Goal: Task Accomplishment & Management: Use online tool/utility

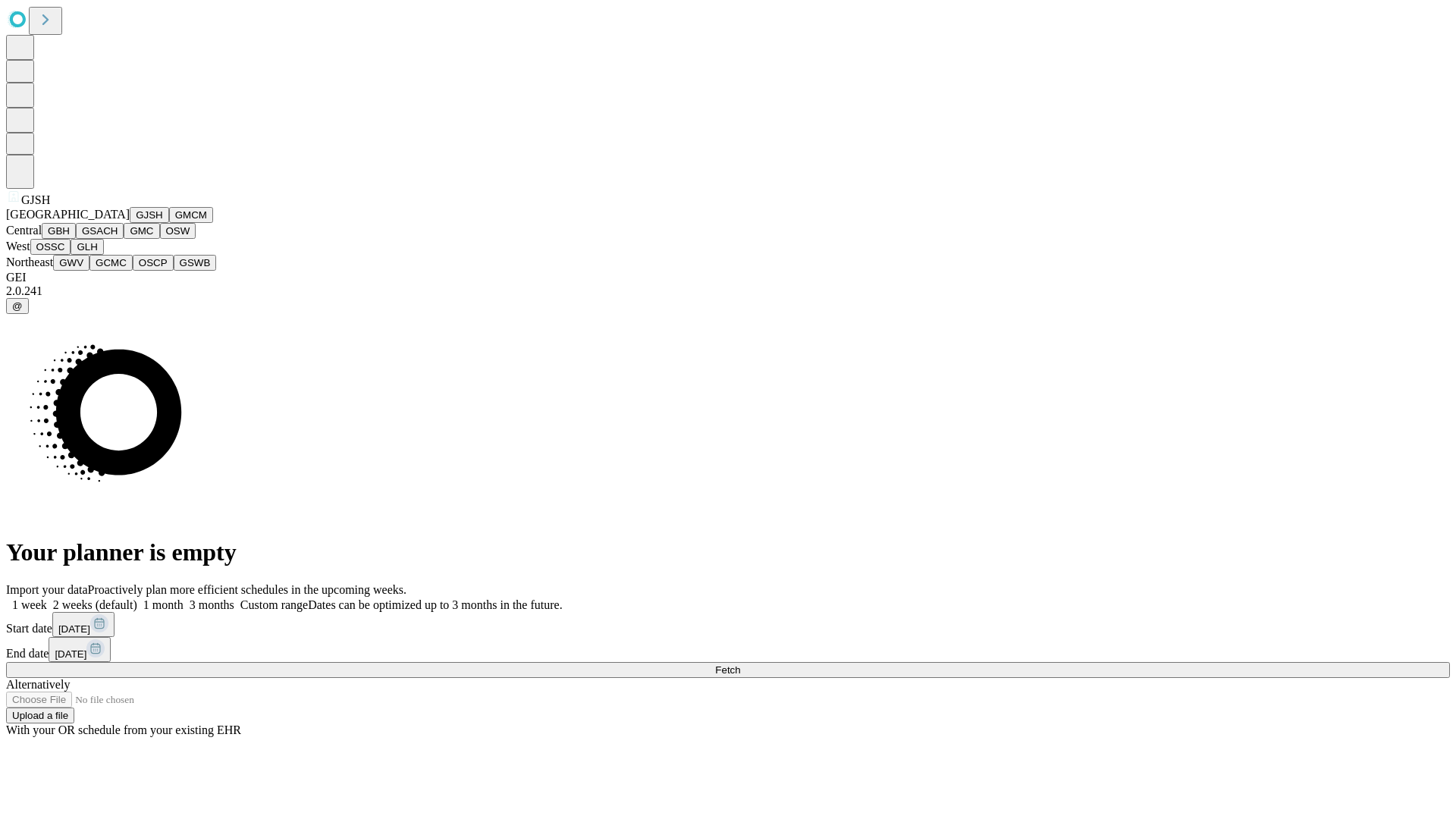
click at [130, 223] on button "GJSH" at bounding box center [149, 215] width 40 height 16
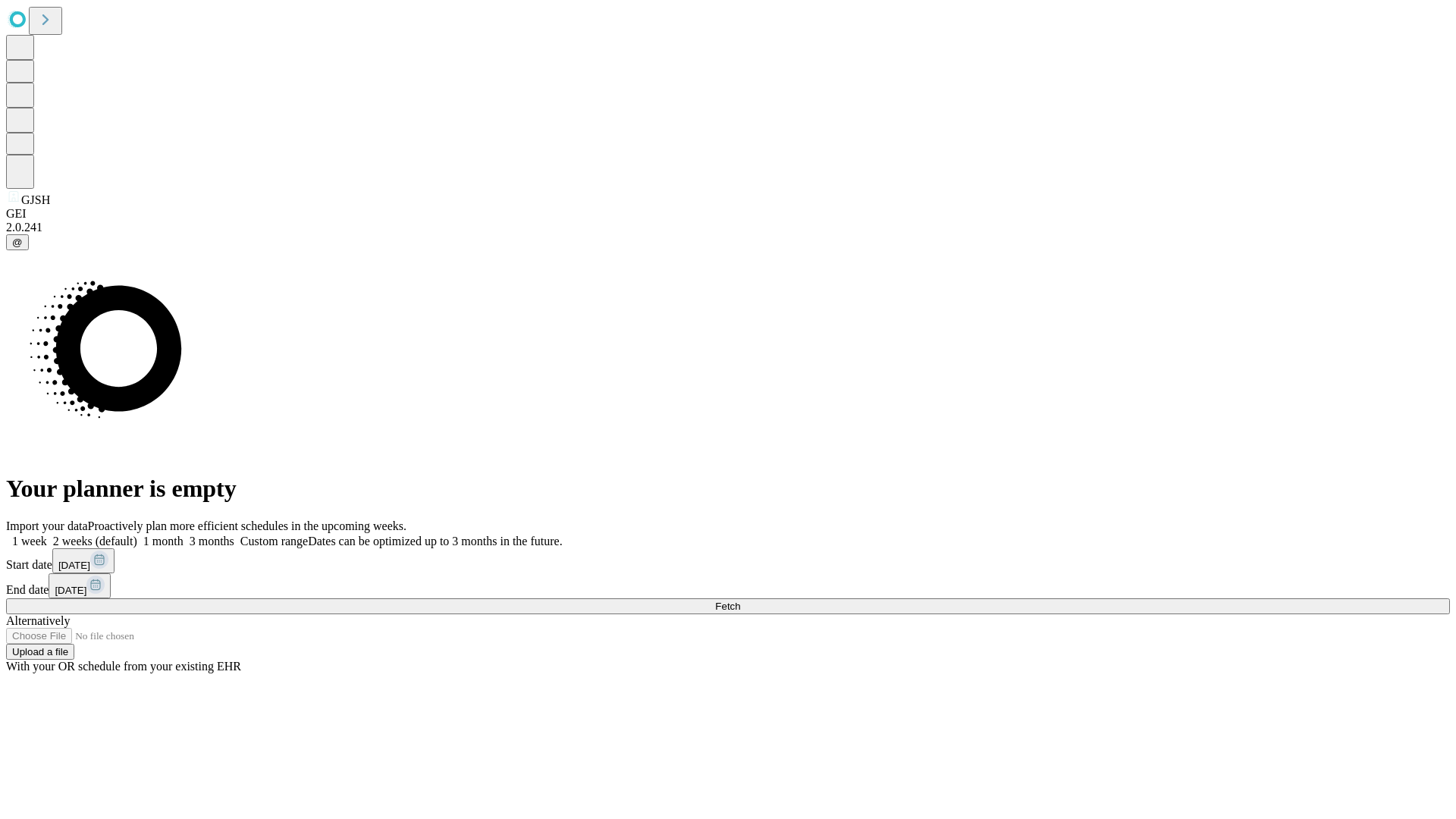
click at [47, 534] on label "1 week" at bounding box center [27, 541] width 41 height 13
click at [740, 601] on span "Fetch" at bounding box center [728, 606] width 25 height 11
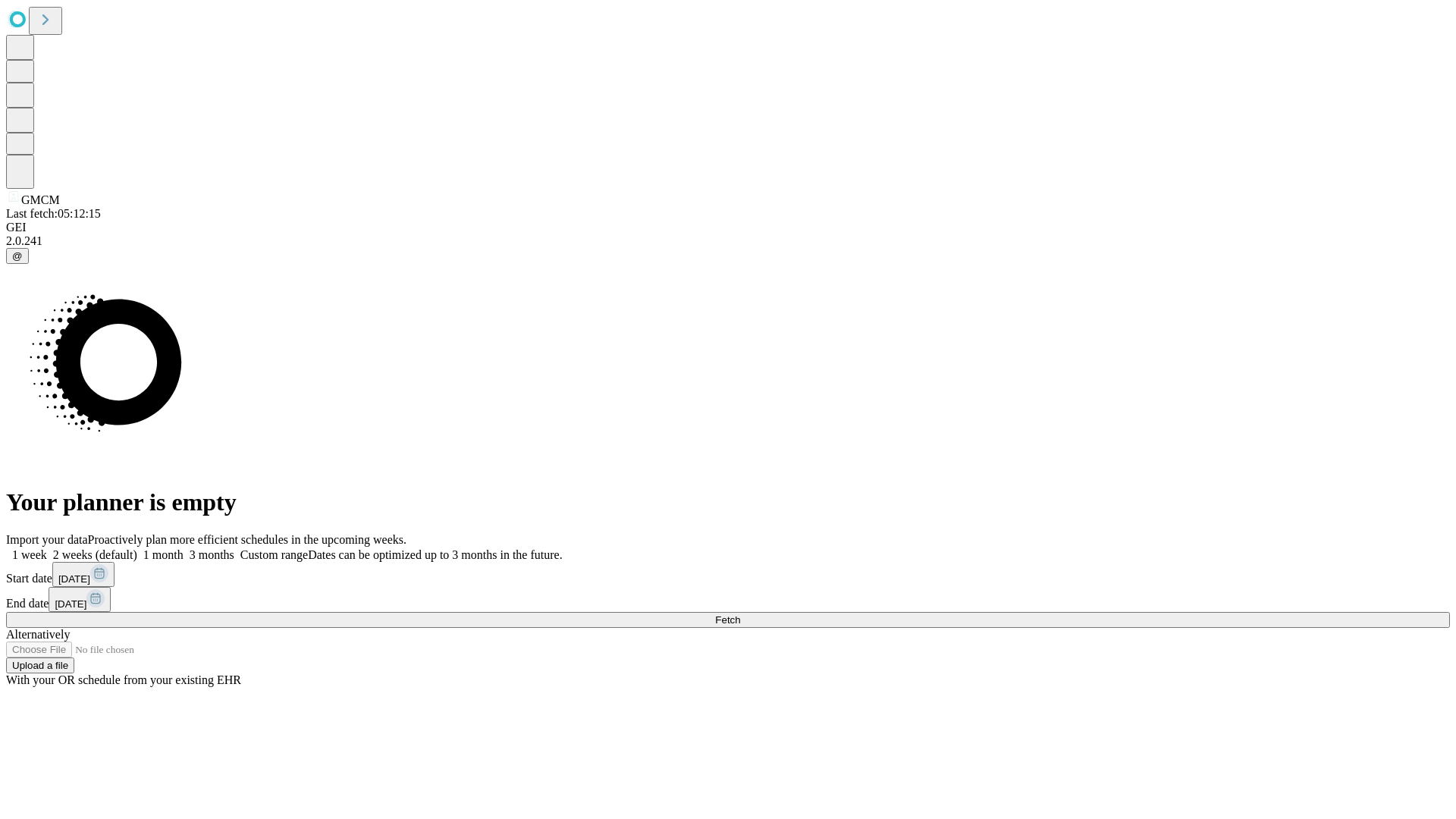
click at [740, 614] on span "Fetch" at bounding box center [728, 620] width 25 height 11
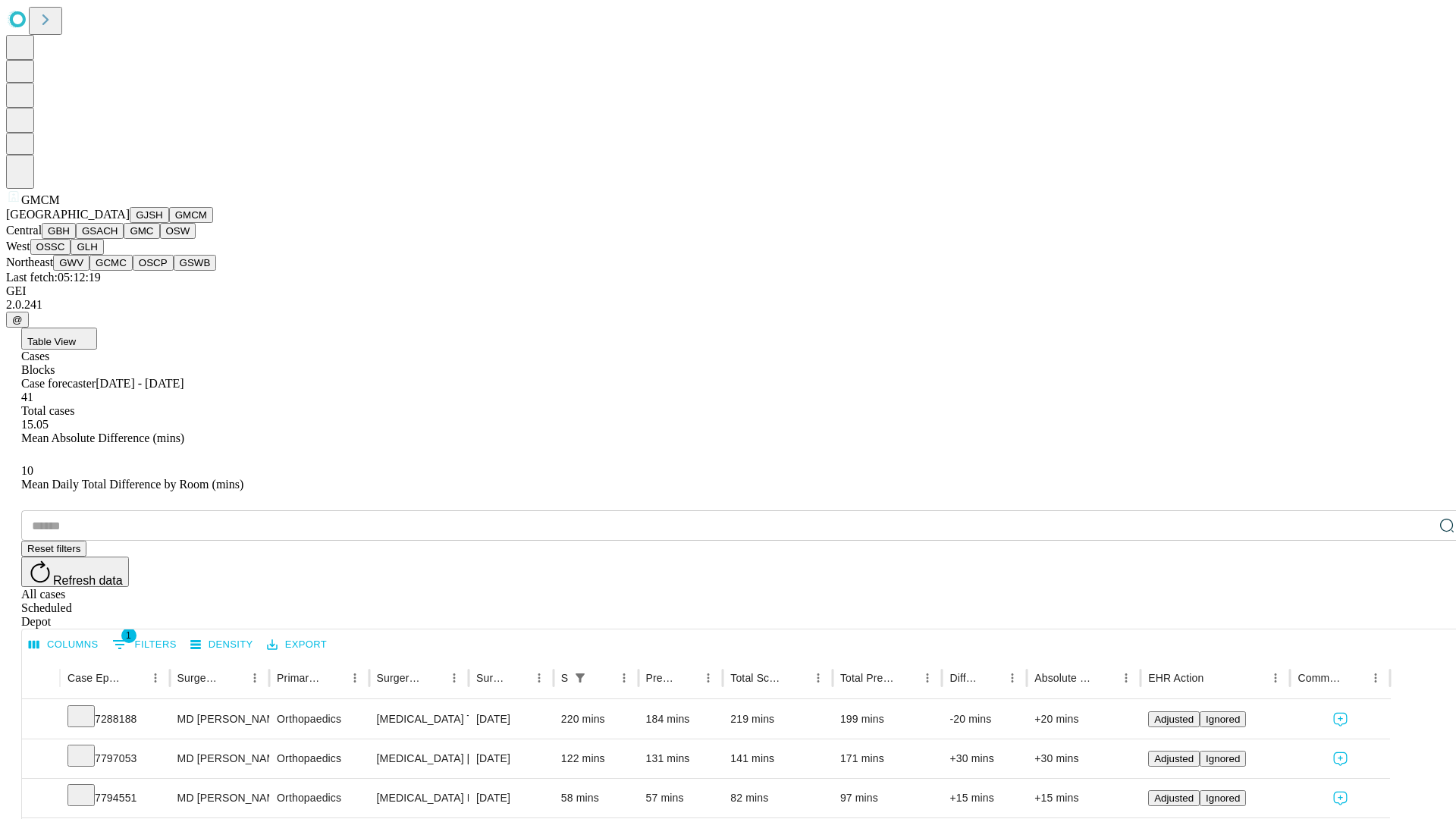
click at [76, 239] on button "GBH" at bounding box center [58, 231] width 34 height 16
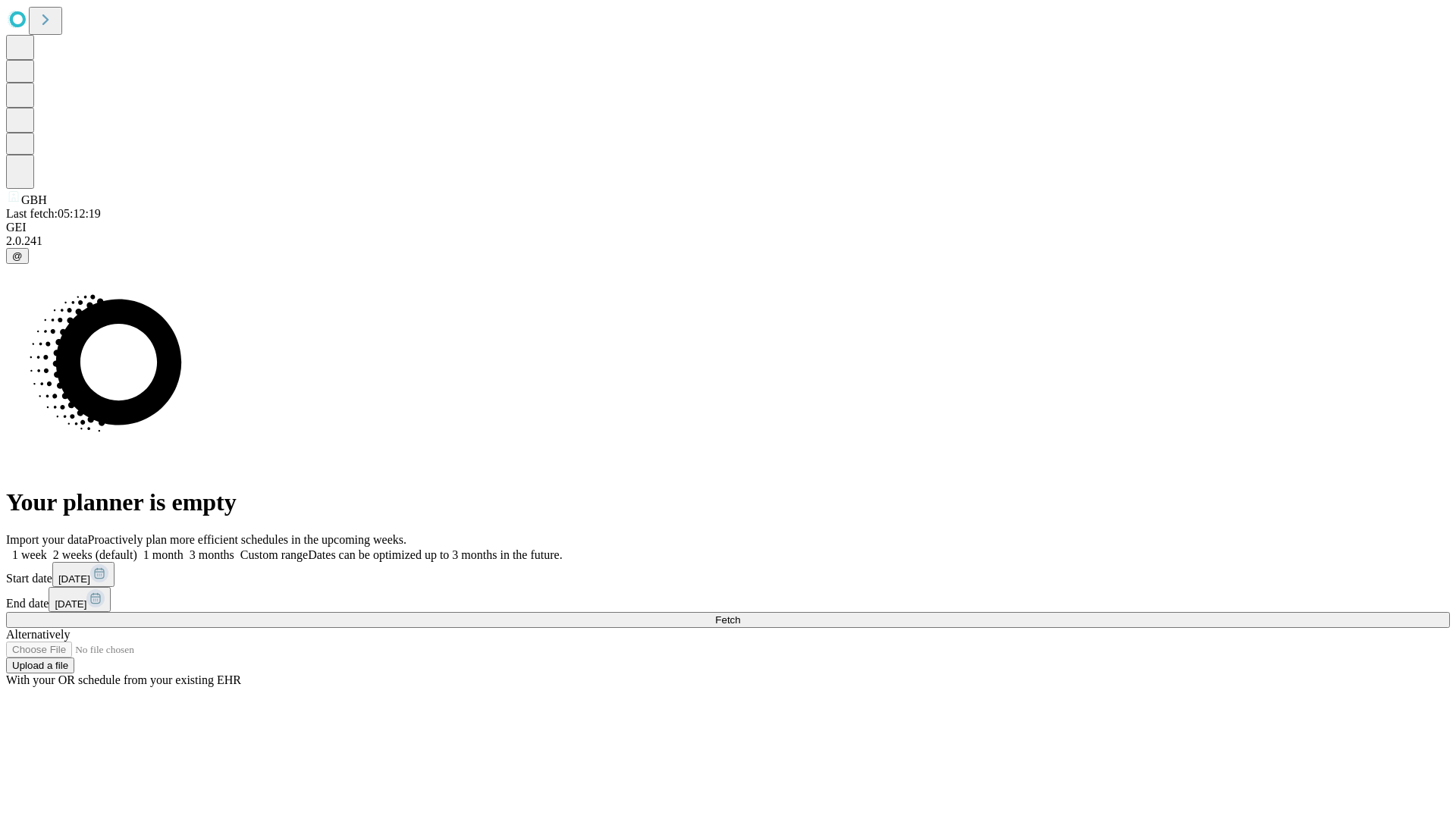
click at [47, 549] on label "1 week" at bounding box center [27, 555] width 41 height 13
click at [740, 614] on span "Fetch" at bounding box center [728, 620] width 25 height 11
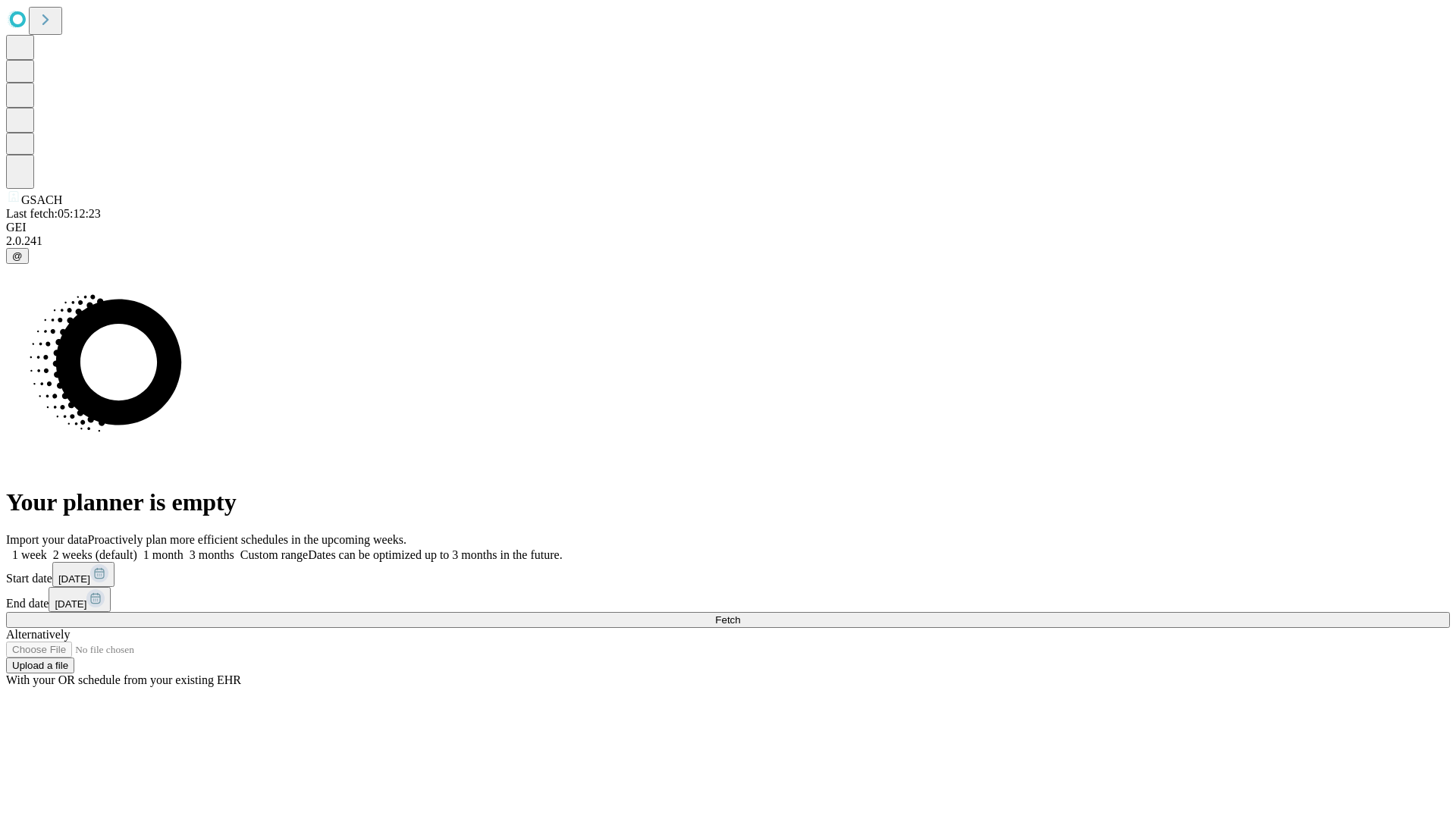
click at [47, 549] on label "1 week" at bounding box center [27, 555] width 41 height 13
click at [740, 614] on span "Fetch" at bounding box center [728, 620] width 25 height 11
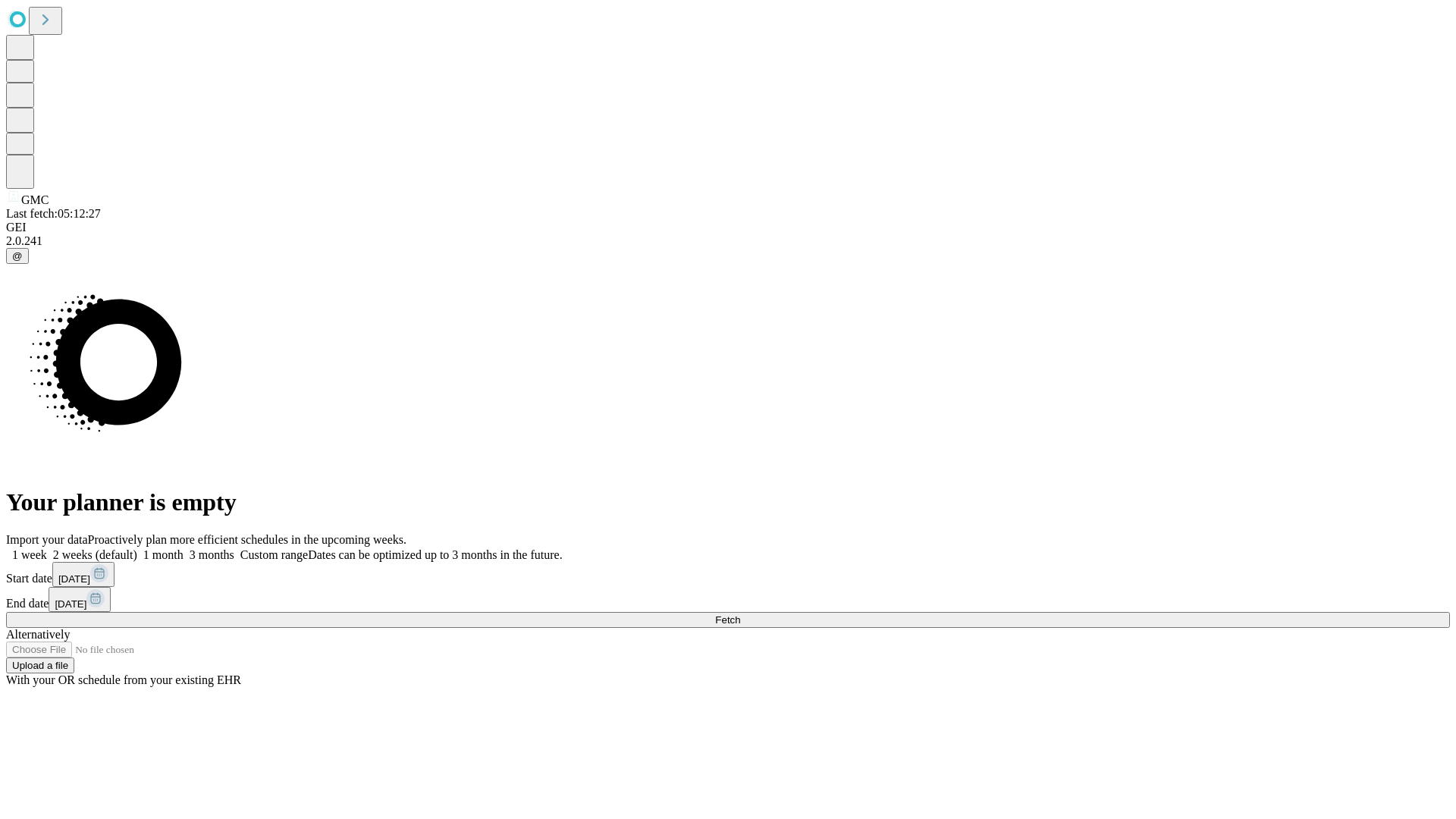
click at [740, 614] on span "Fetch" at bounding box center [728, 620] width 25 height 11
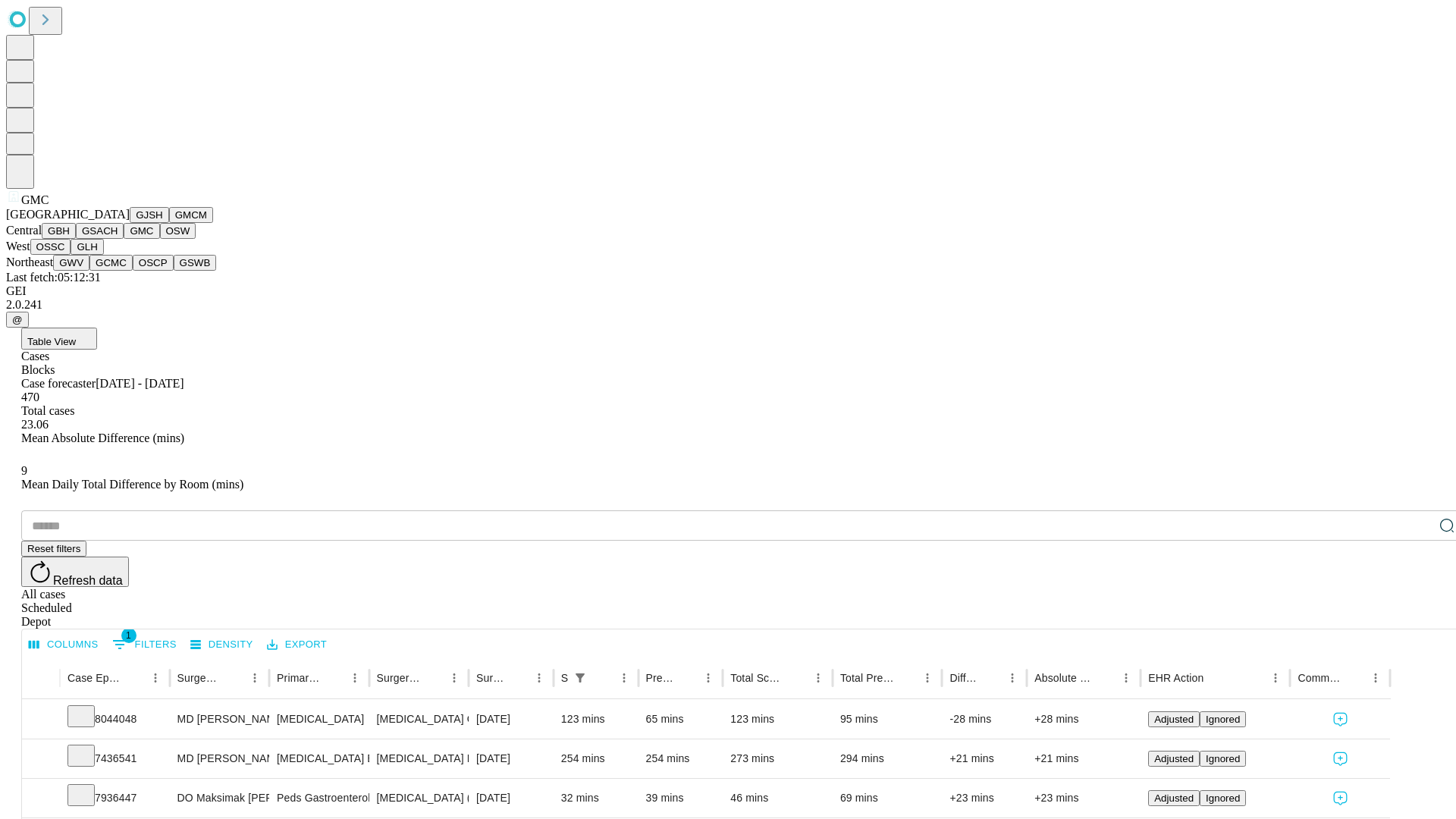
click at [160, 239] on button "OSW" at bounding box center [178, 231] width 36 height 16
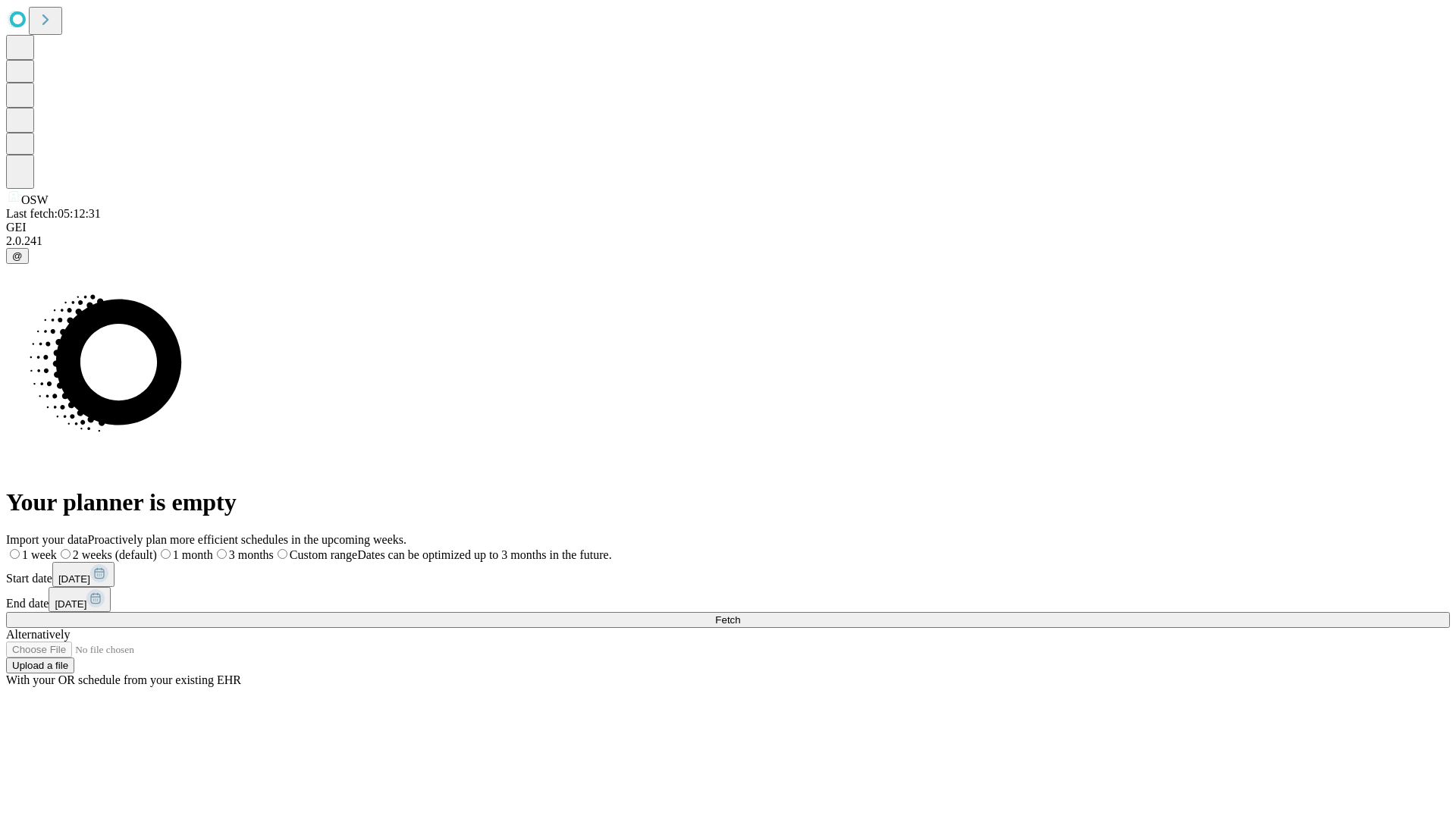
click at [57, 549] on label "1 week" at bounding box center [32, 555] width 51 height 13
click at [740, 614] on span "Fetch" at bounding box center [728, 620] width 25 height 11
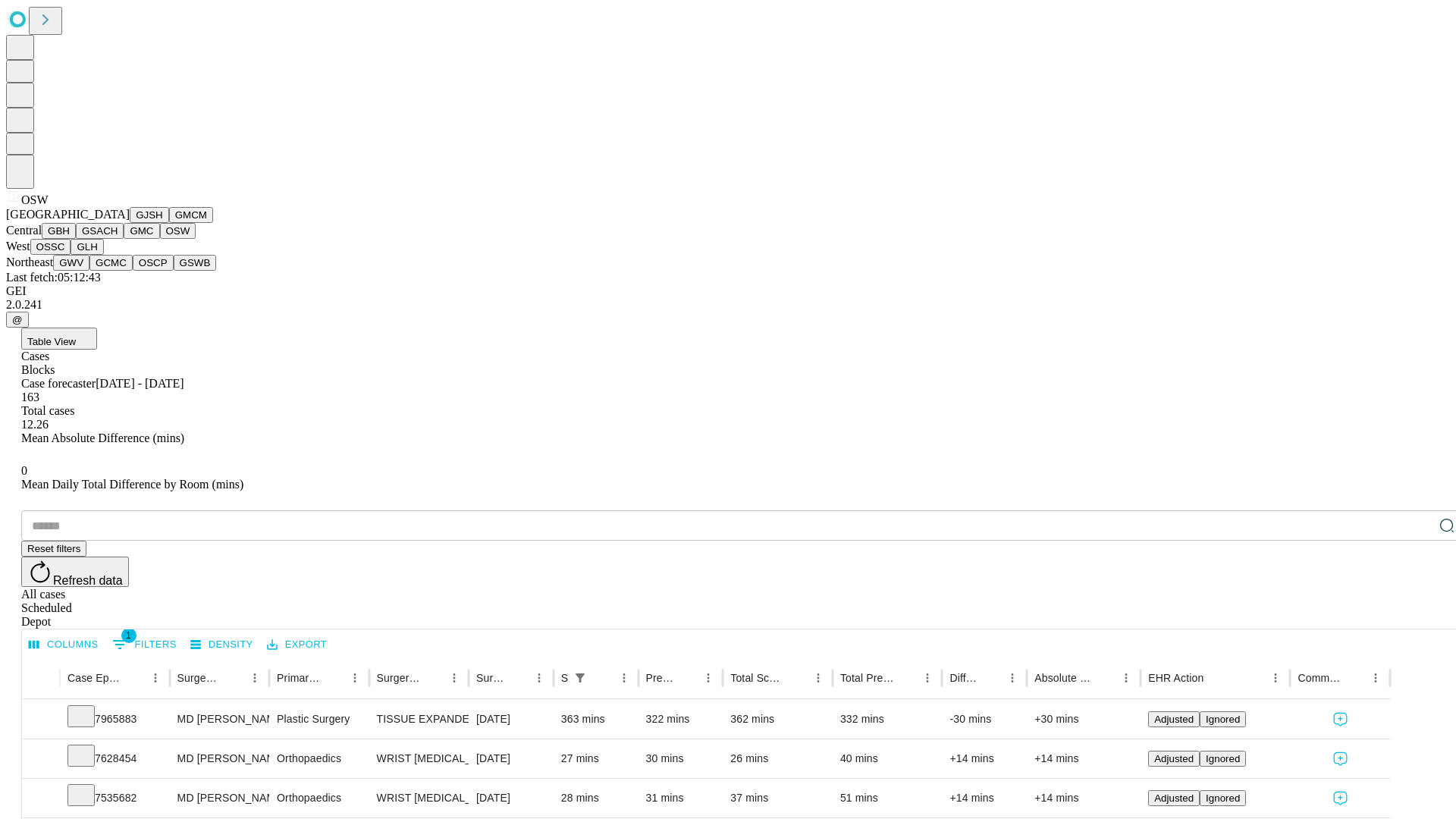
click at [71, 255] on button "OSSC" at bounding box center [51, 247] width 41 height 16
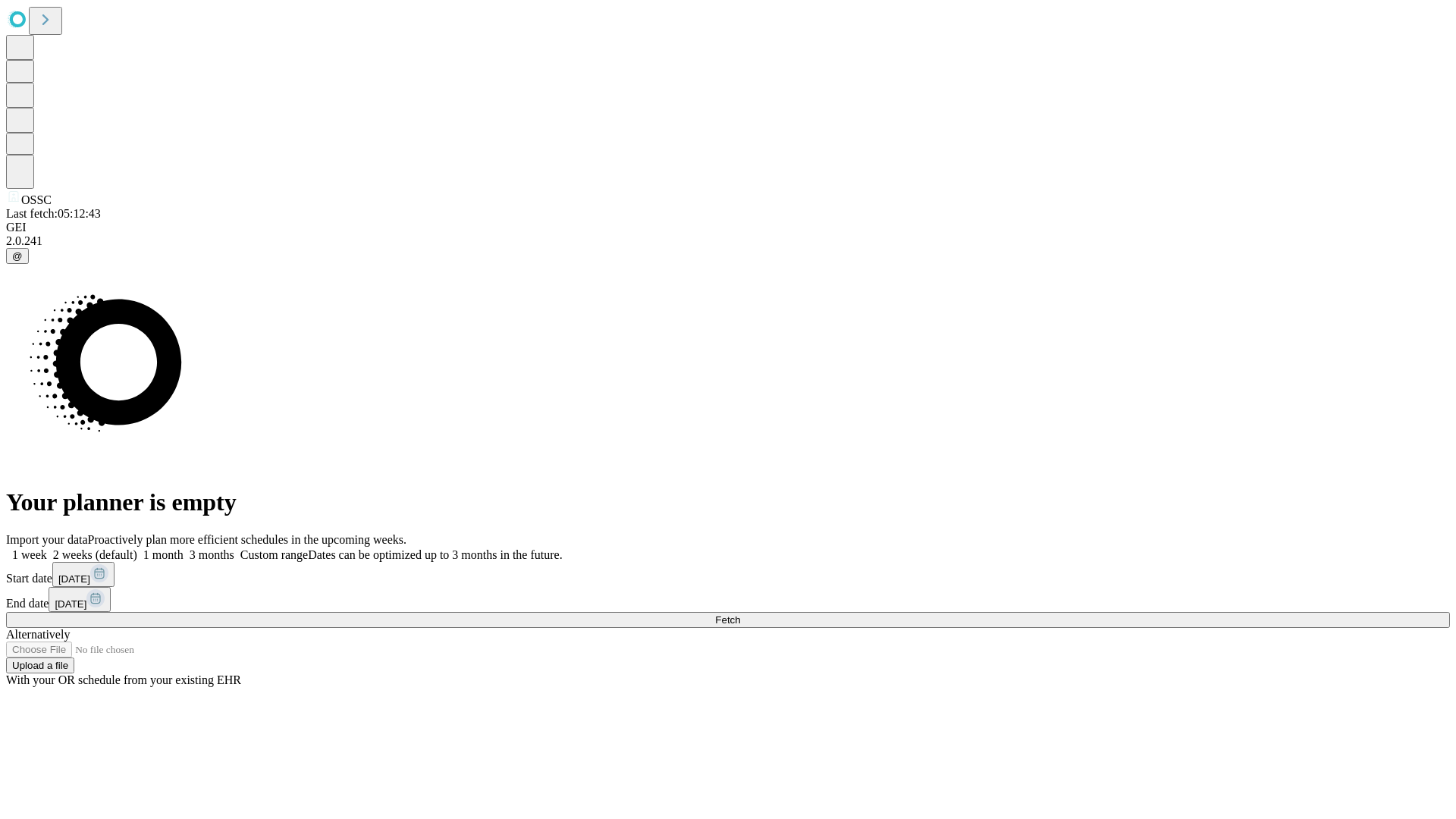
click at [47, 549] on label "1 week" at bounding box center [27, 555] width 41 height 13
click at [740, 614] on span "Fetch" at bounding box center [728, 620] width 25 height 11
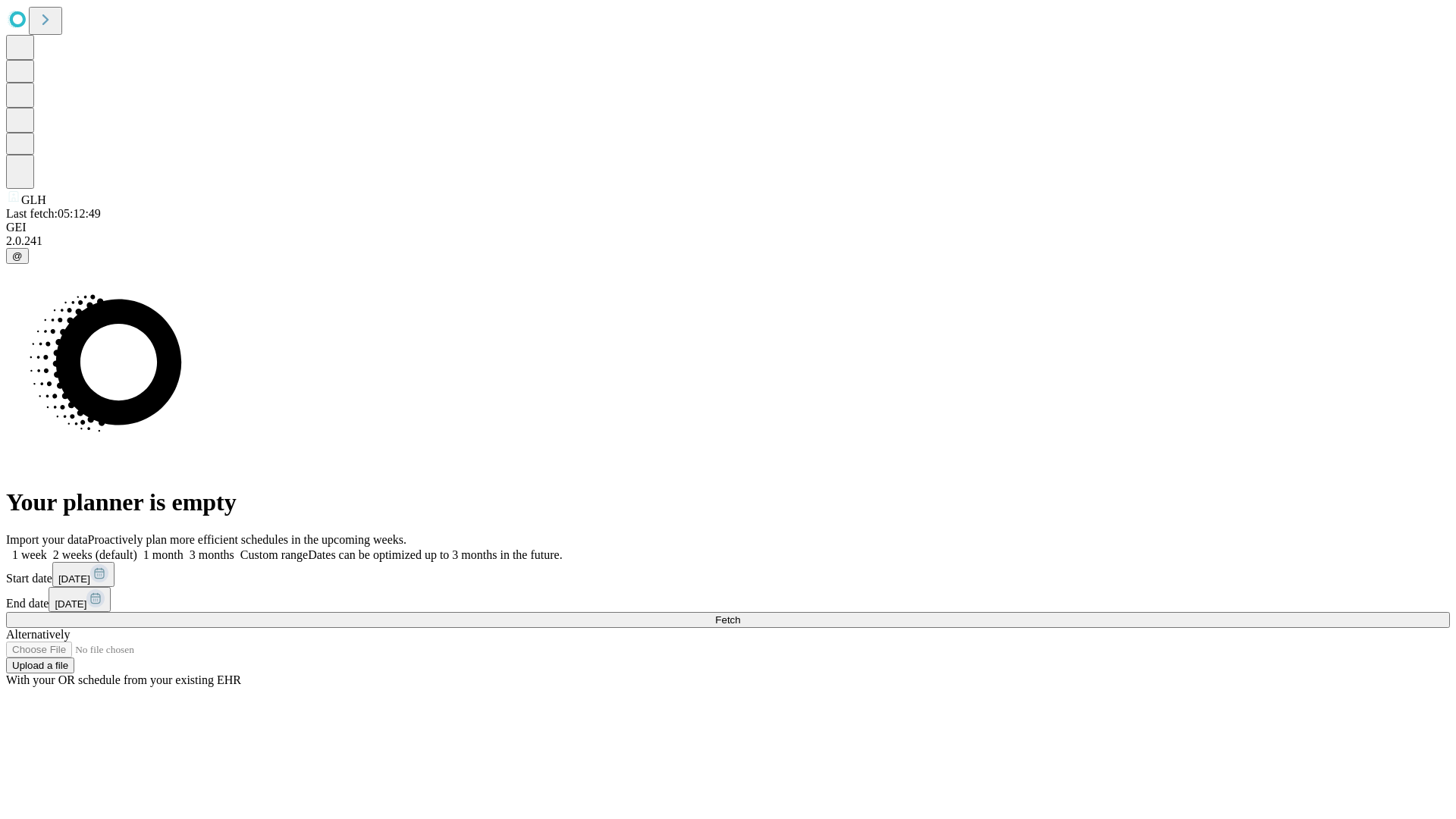
click at [47, 549] on label "1 week" at bounding box center [27, 555] width 41 height 13
click at [740, 614] on span "Fetch" at bounding box center [728, 620] width 25 height 11
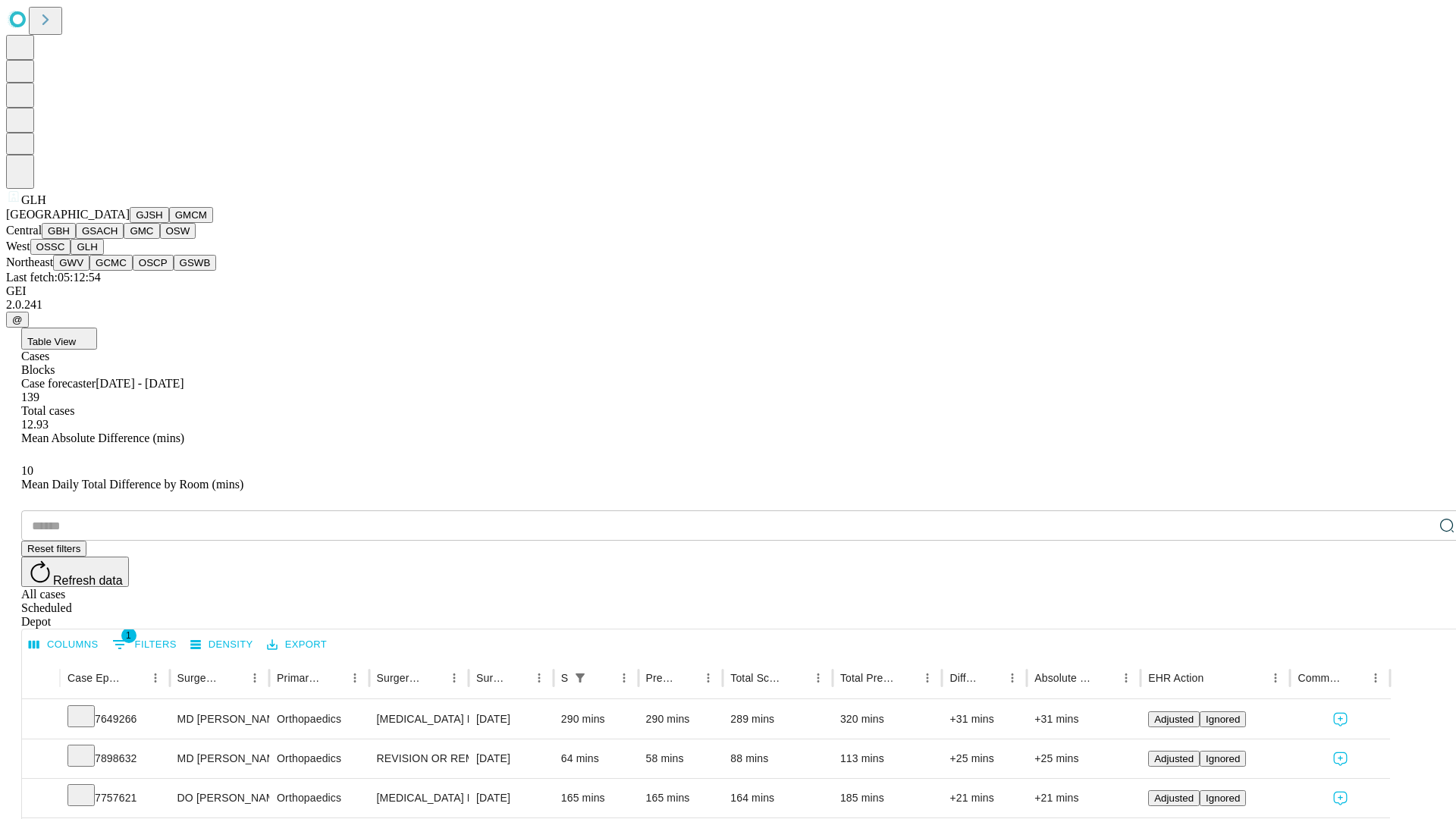
click at [89, 271] on button "GWV" at bounding box center [71, 262] width 36 height 16
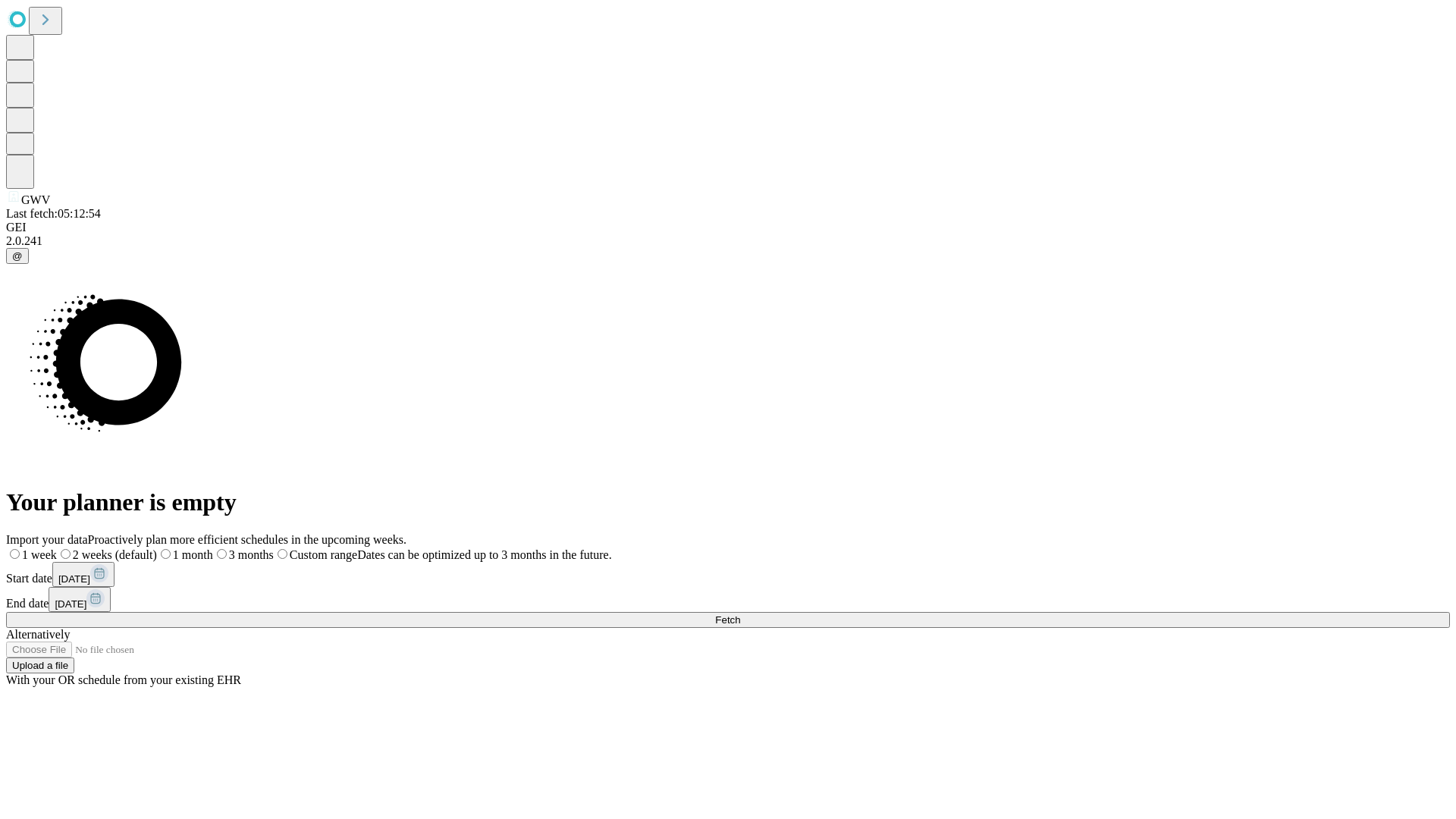
click at [740, 614] on span "Fetch" at bounding box center [728, 620] width 25 height 11
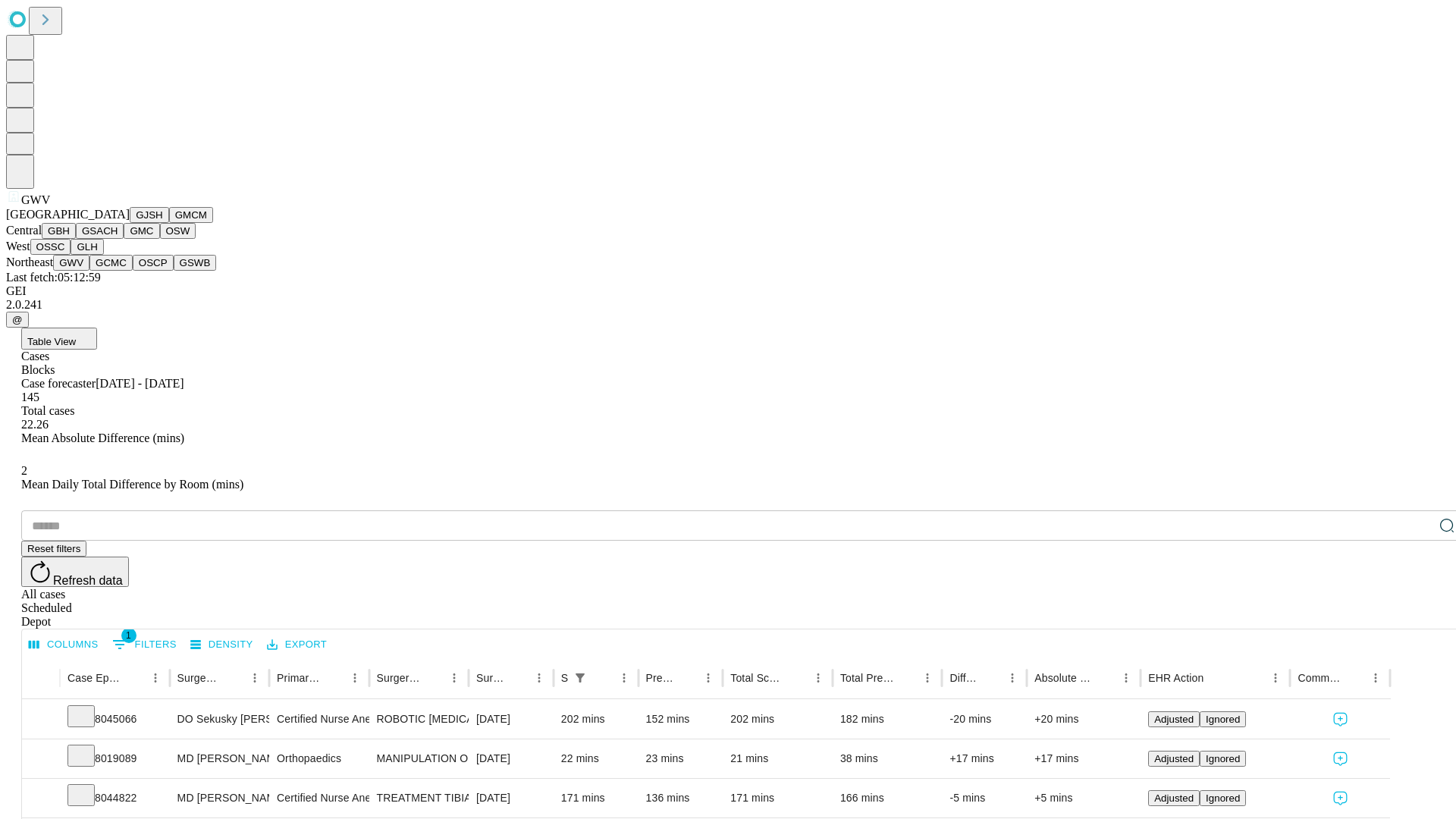
click at [118, 271] on button "GCMC" at bounding box center [111, 262] width 43 height 16
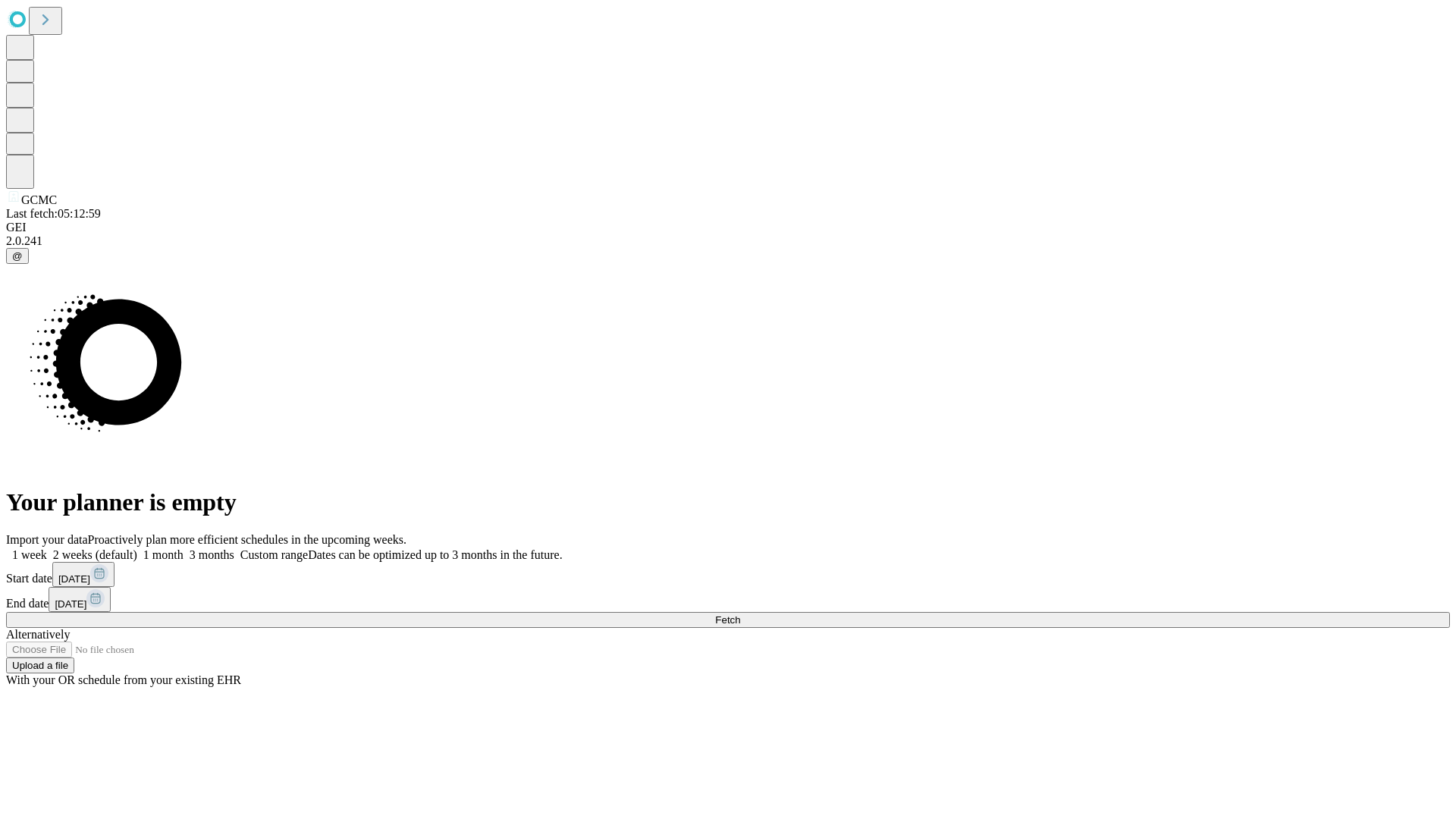
click at [47, 549] on label "1 week" at bounding box center [27, 555] width 41 height 13
click at [740, 614] on span "Fetch" at bounding box center [728, 620] width 25 height 11
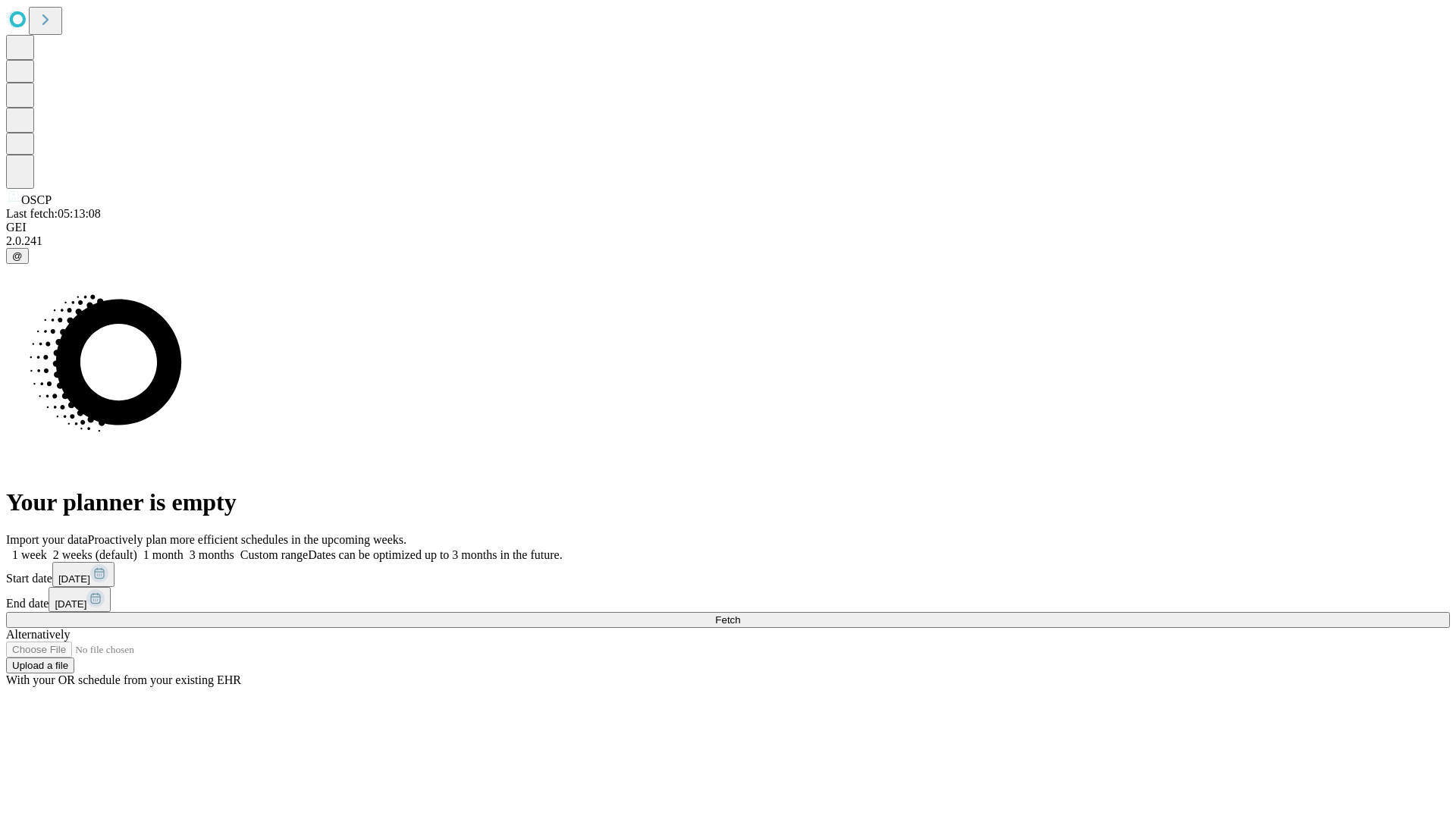
click at [47, 549] on label "1 week" at bounding box center [27, 555] width 41 height 13
click at [740, 614] on span "Fetch" at bounding box center [728, 620] width 25 height 11
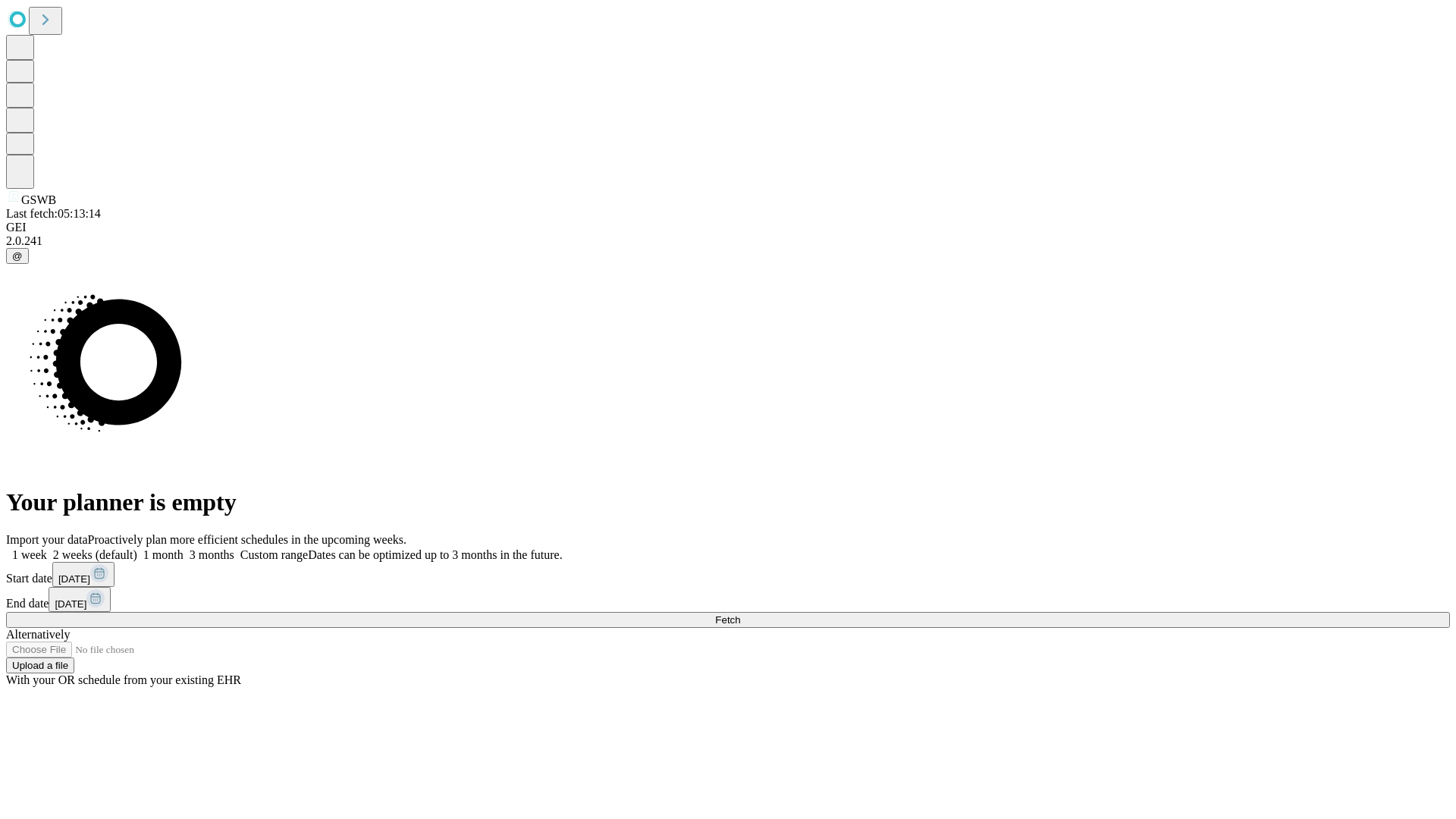
click at [47, 549] on label "1 week" at bounding box center [27, 555] width 41 height 13
click at [740, 614] on span "Fetch" at bounding box center [728, 620] width 25 height 11
